Goal: Transaction & Acquisition: Purchase product/service

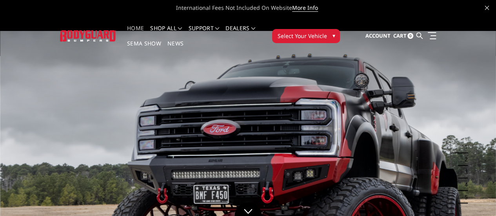
scroll to position [189, 0]
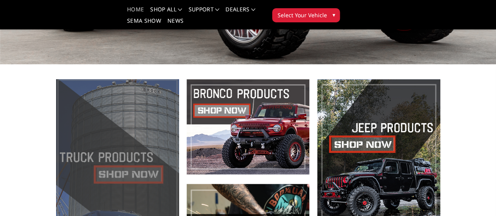
click at [104, 204] on span at bounding box center [117, 179] width 123 height 200
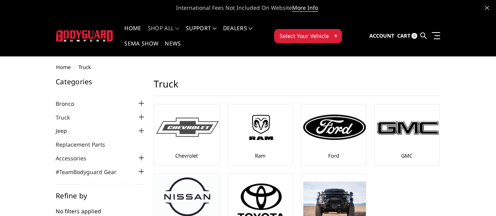
click at [156, 118] on img at bounding box center [187, 127] width 63 height 19
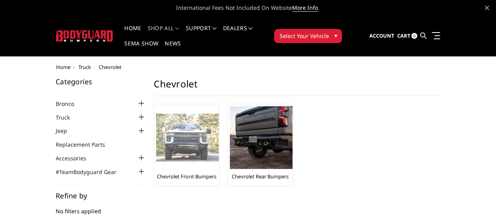
click at [156, 122] on img at bounding box center [187, 138] width 63 height 48
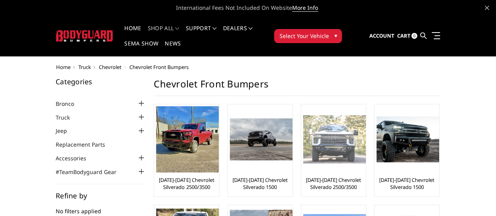
click at [303, 128] on img at bounding box center [334, 139] width 63 height 48
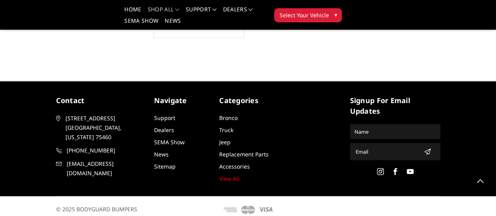
scroll to position [885, 0]
